Goal: Transaction & Acquisition: Download file/media

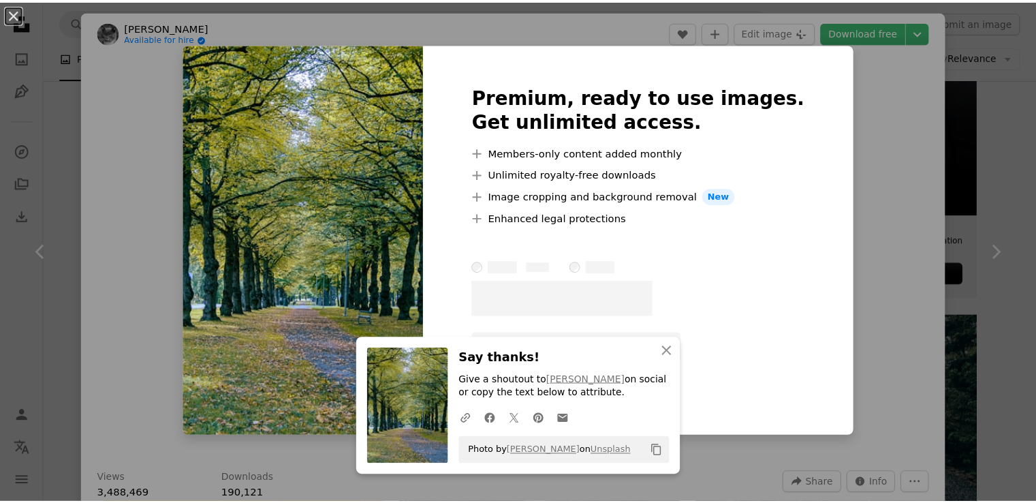
scroll to position [409, 0]
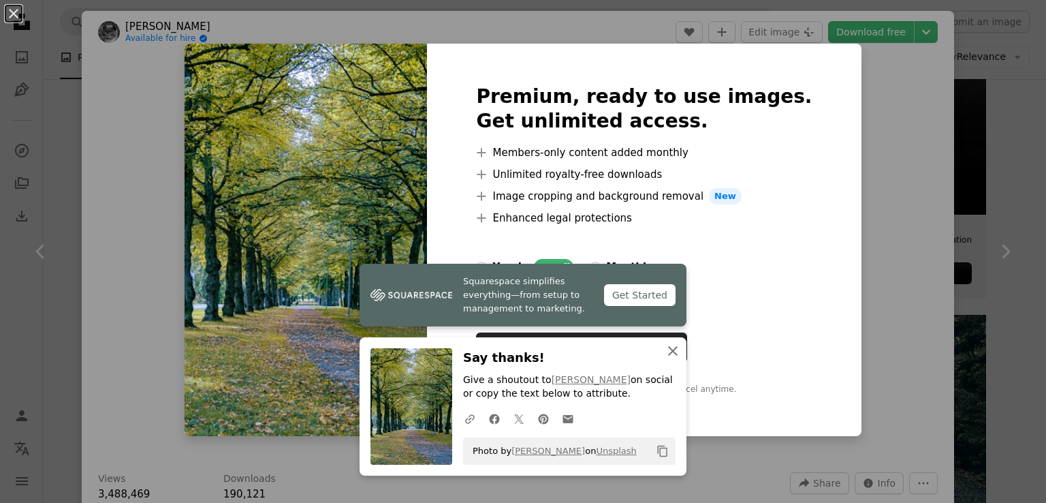
click at [669, 346] on icon "An X shape" at bounding box center [673, 351] width 16 height 16
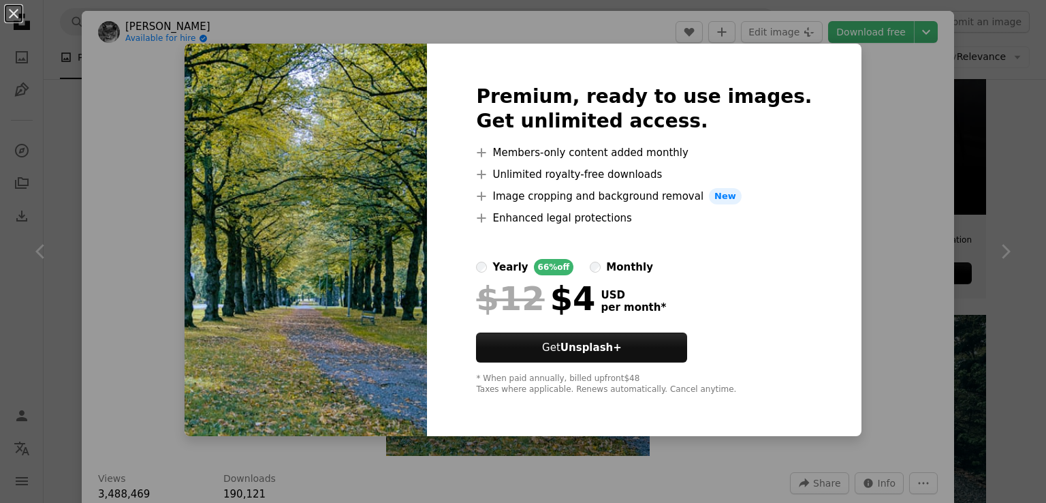
click at [876, 110] on div "An X shape Premium, ready to use images. Get unlimited access. A plus sign Memb…" at bounding box center [523, 251] width 1046 height 503
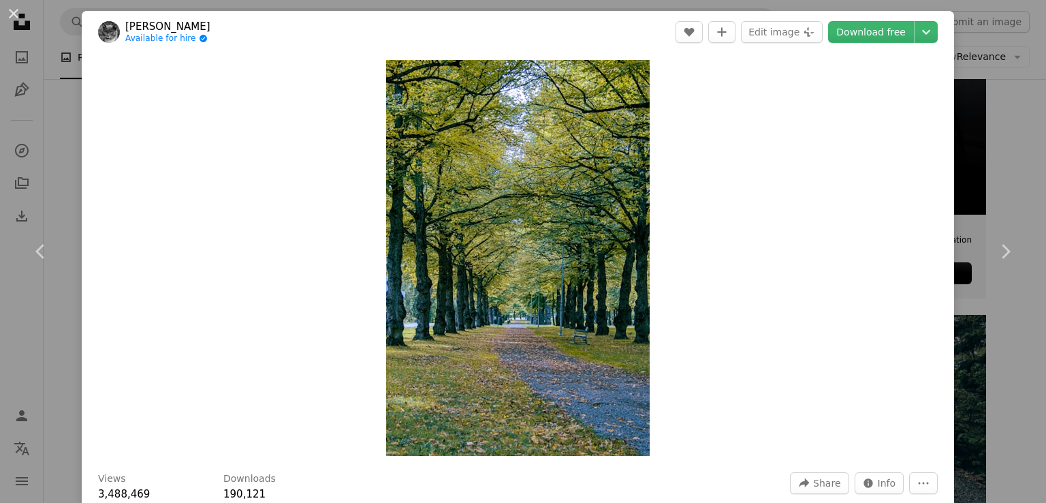
click at [1001, 70] on div "An X shape Chevron left Chevron right [PERSON_NAME] Available for hire A checkm…" at bounding box center [523, 251] width 1046 height 503
